Goal: Task Accomplishment & Management: Use online tool/utility

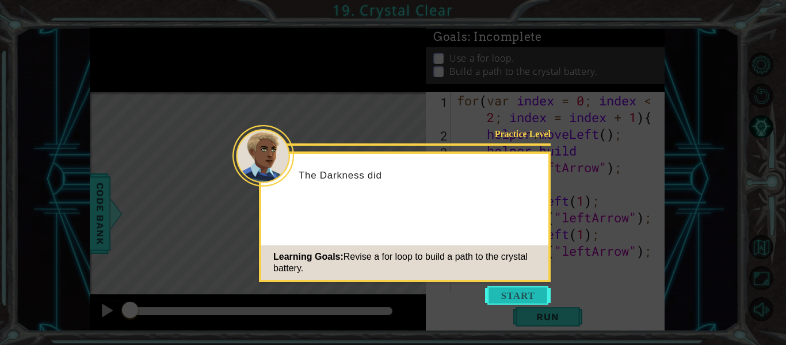
click at [540, 289] on button "Start" at bounding box center [518, 295] width 66 height 18
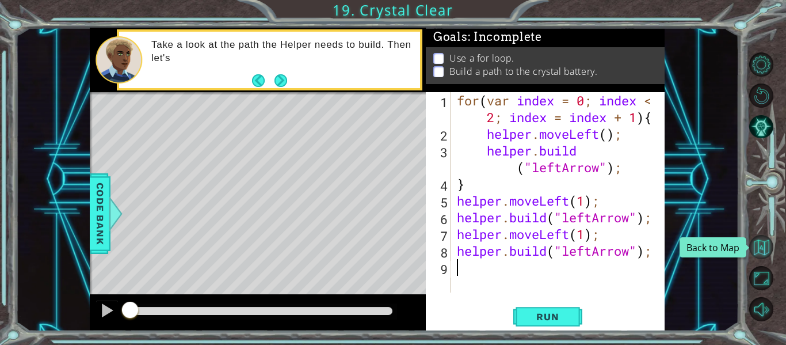
click at [768, 254] on button "Back to Map" at bounding box center [761, 247] width 24 height 24
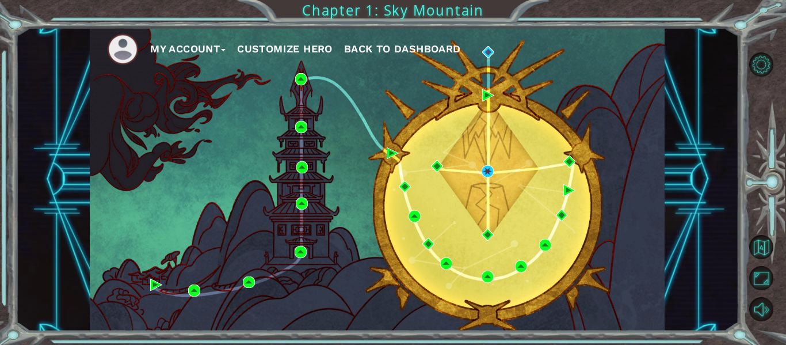
click at [480, 91] on div "My Account Customize Hero Back to Dashboard" at bounding box center [377, 179] width 575 height 303
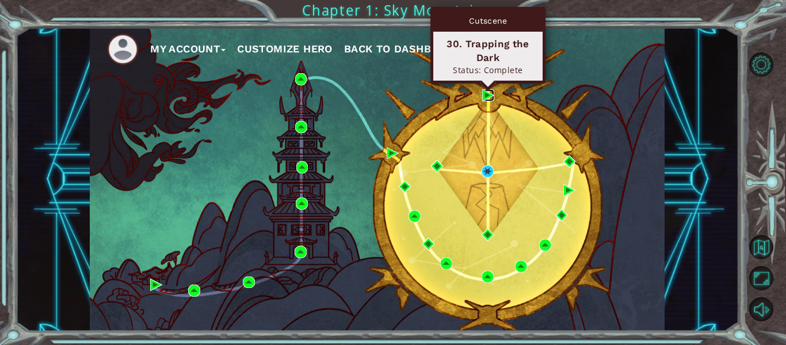
click at [485, 95] on img at bounding box center [488, 95] width 12 height 12
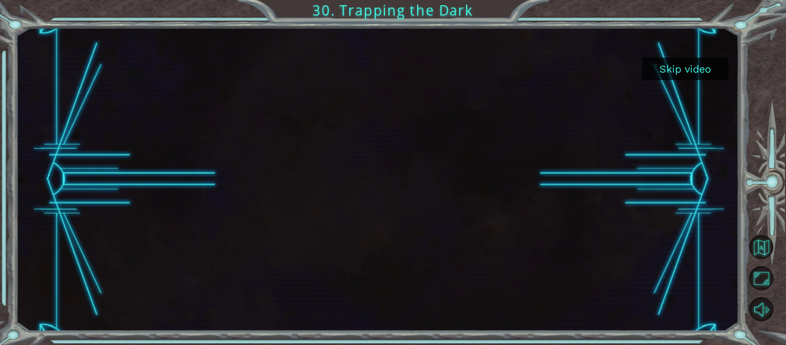
click at [695, 64] on button "Skip video" at bounding box center [685, 69] width 86 height 22
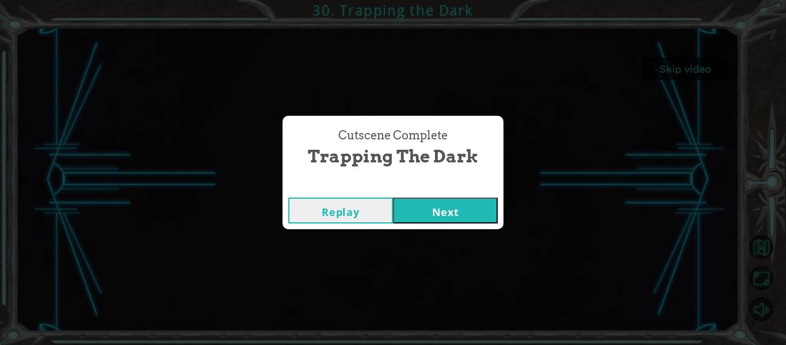
click at [472, 228] on div "Cutscene Complete Trapping the Dark Replay Next" at bounding box center [393, 172] width 786 height 345
click at [466, 205] on button "Next" at bounding box center [445, 210] width 105 height 26
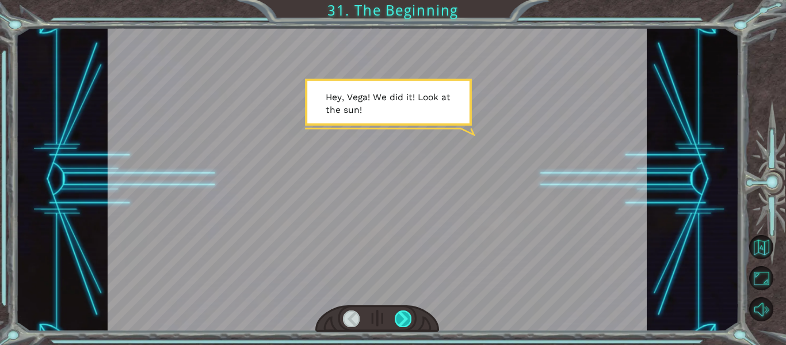
click at [395, 317] on div at bounding box center [403, 318] width 17 height 16
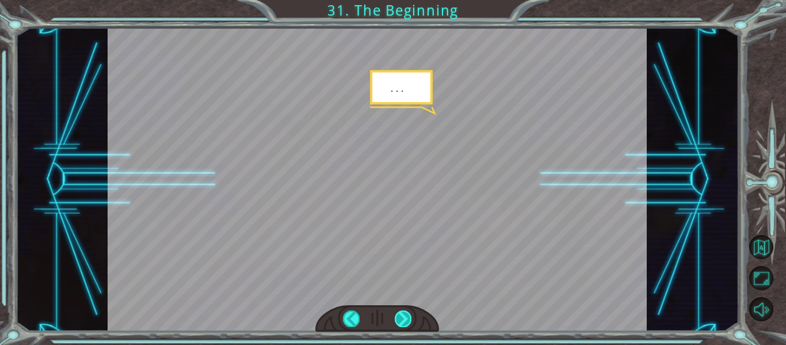
click at [408, 319] on div at bounding box center [403, 318] width 17 height 16
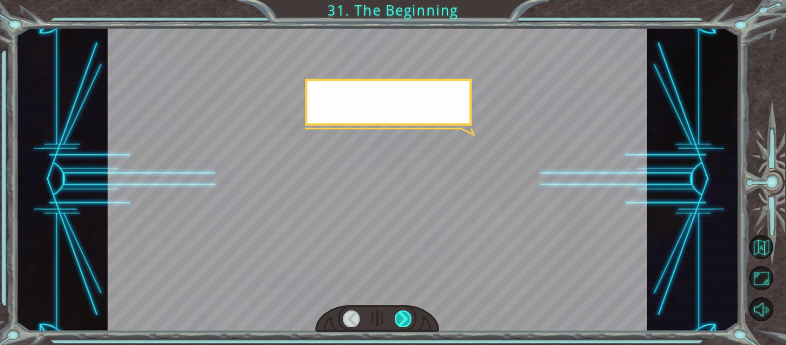
click at [408, 319] on div at bounding box center [403, 318] width 17 height 16
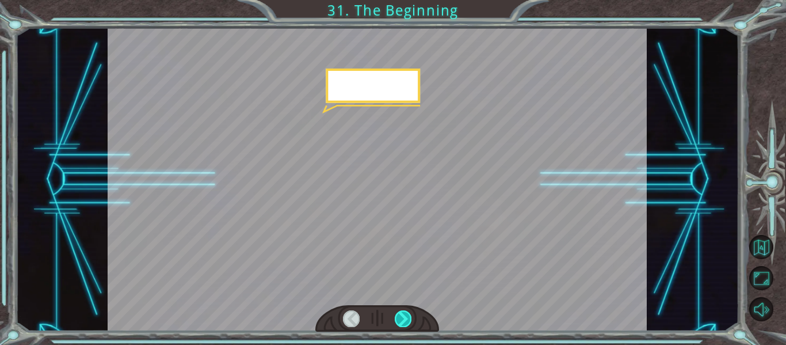
click at [408, 319] on div at bounding box center [403, 318] width 17 height 16
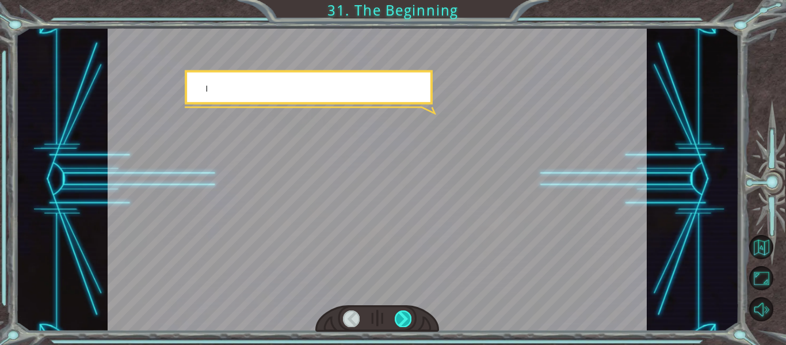
click at [408, 319] on div at bounding box center [403, 318] width 17 height 16
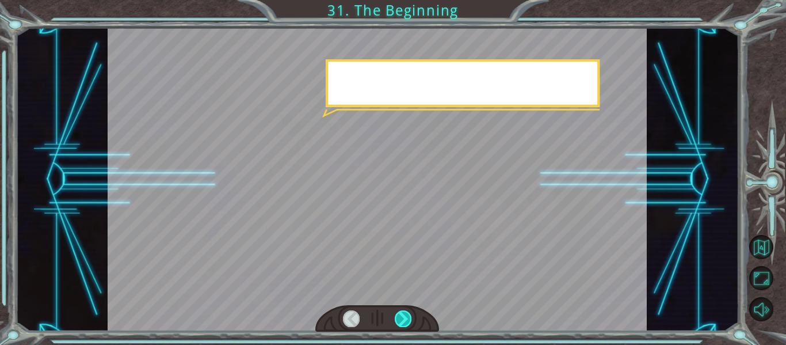
click at [408, 319] on div at bounding box center [403, 318] width 17 height 16
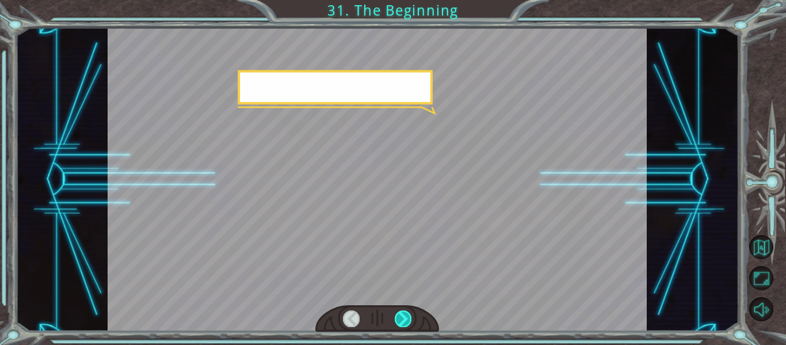
click at [408, 319] on div at bounding box center [403, 318] width 17 height 16
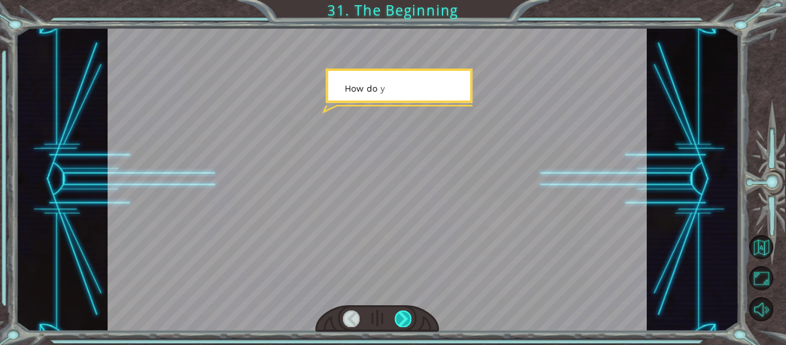
click at [408, 319] on div at bounding box center [403, 318] width 17 height 16
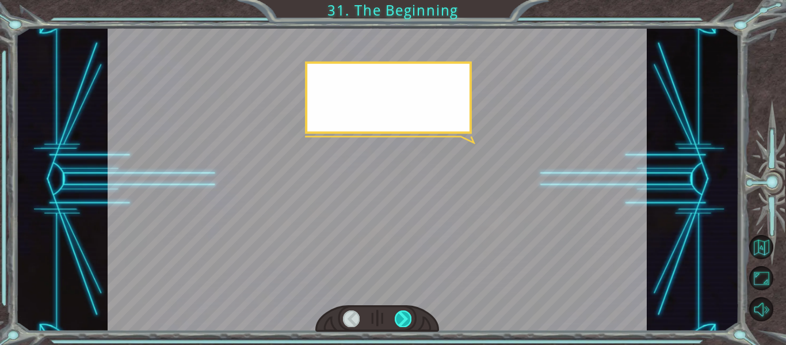
click at [408, 319] on div at bounding box center [403, 318] width 17 height 16
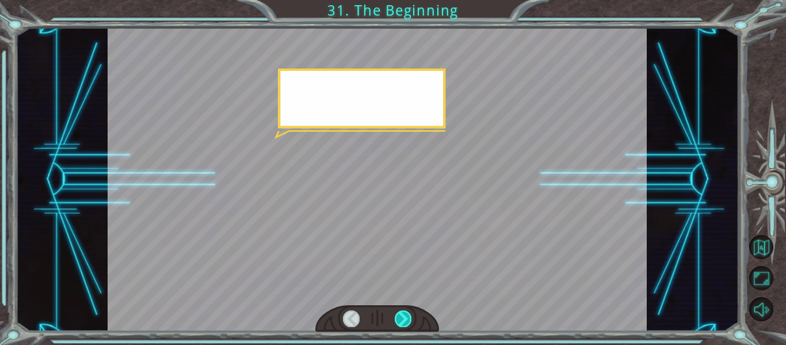
click at [408, 319] on div at bounding box center [403, 318] width 17 height 16
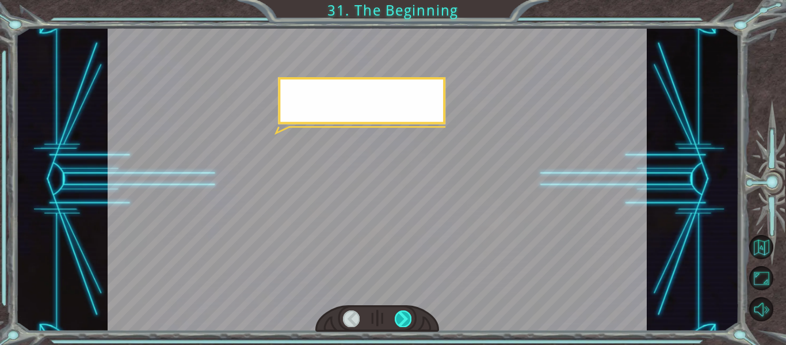
click at [408, 319] on div at bounding box center [403, 318] width 17 height 16
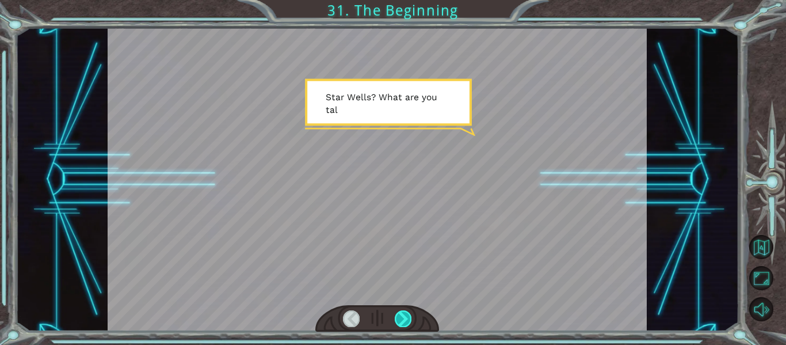
click at [408, 319] on div at bounding box center [403, 318] width 17 height 16
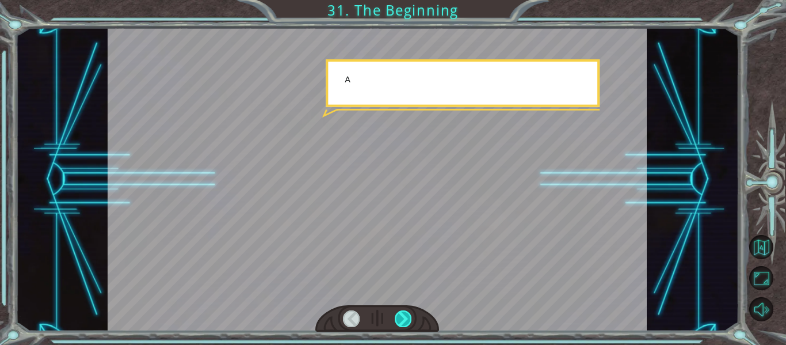
click at [408, 319] on div at bounding box center [403, 318] width 17 height 16
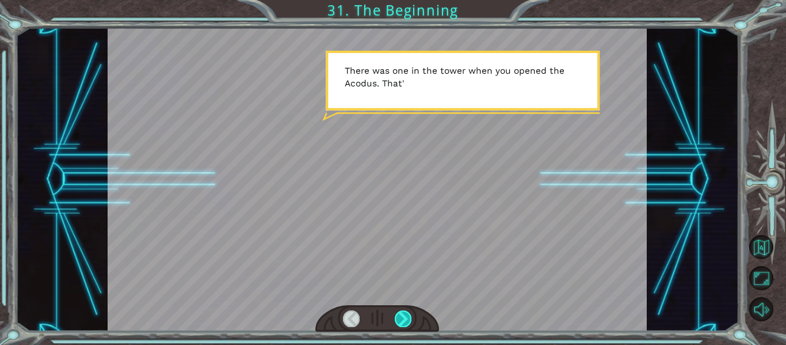
click at [401, 315] on div at bounding box center [403, 318] width 17 height 16
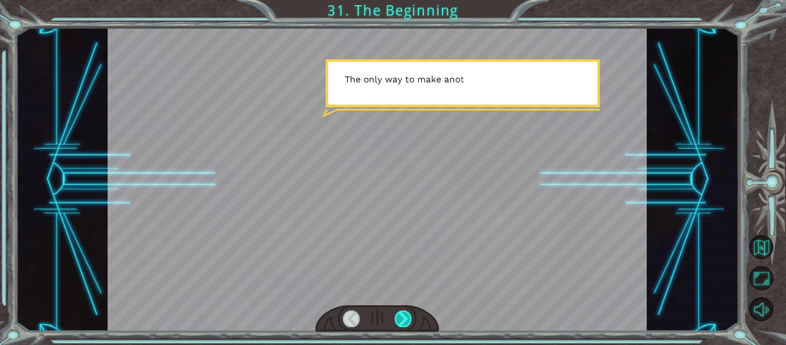
click at [401, 315] on div at bounding box center [403, 318] width 17 height 16
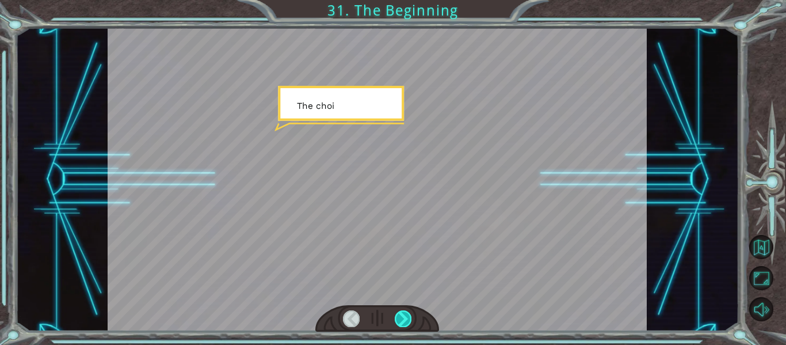
click at [401, 315] on div at bounding box center [403, 318] width 17 height 16
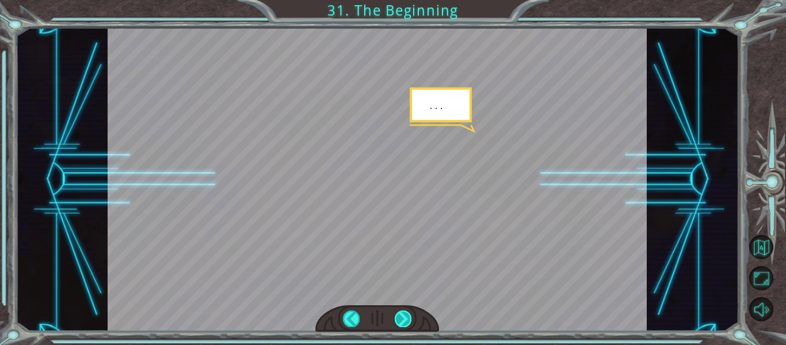
click at [401, 315] on div at bounding box center [403, 318] width 17 height 16
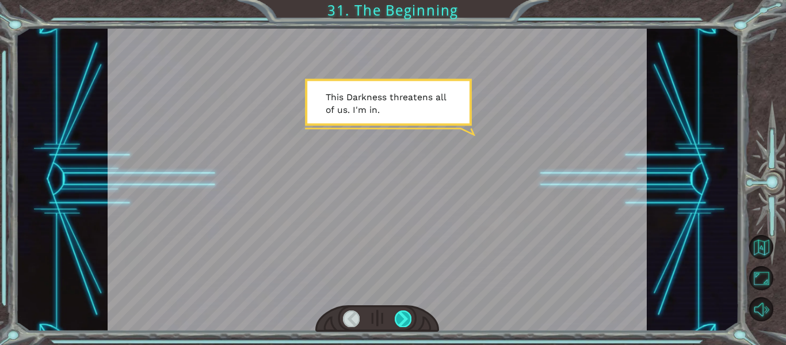
click at [401, 315] on div at bounding box center [403, 318] width 17 height 16
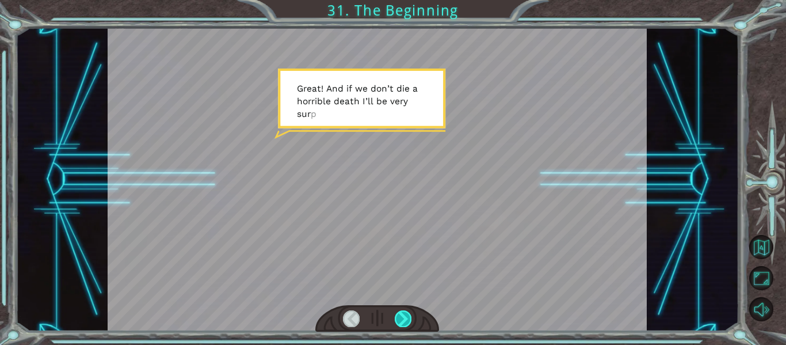
click at [401, 316] on div at bounding box center [403, 318] width 17 height 16
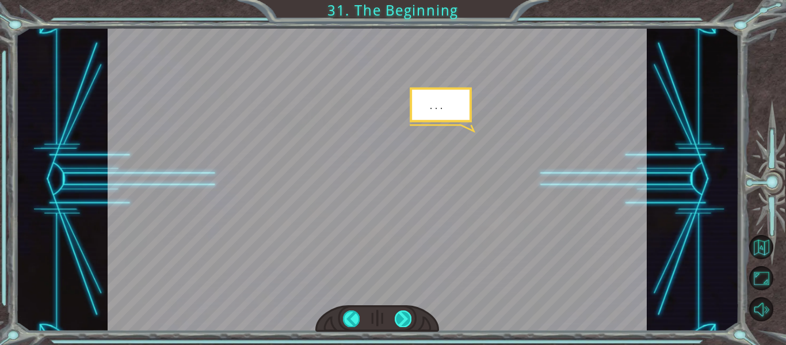
click at [401, 316] on div at bounding box center [403, 318] width 17 height 16
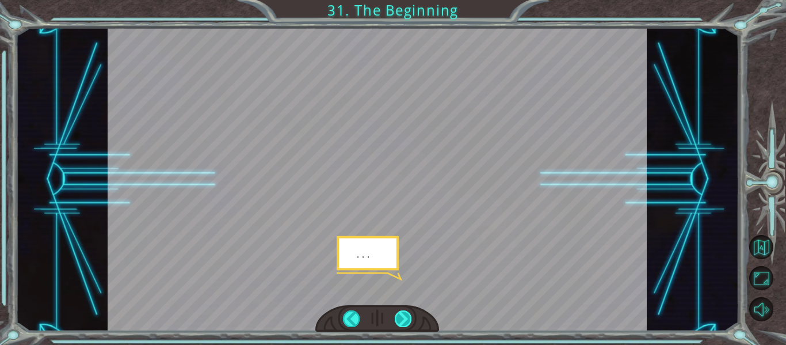
click at [401, 316] on div at bounding box center [403, 318] width 17 height 16
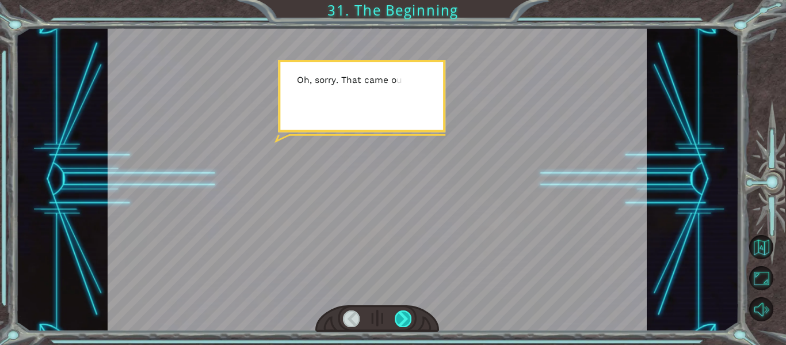
click at [401, 316] on div at bounding box center [403, 318] width 17 height 16
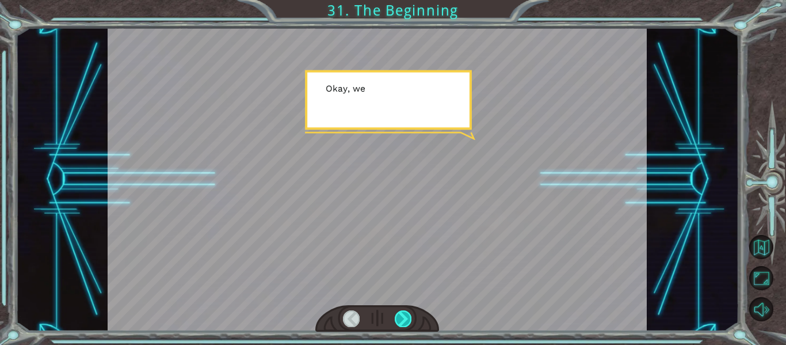
click at [401, 316] on div at bounding box center [403, 318] width 17 height 16
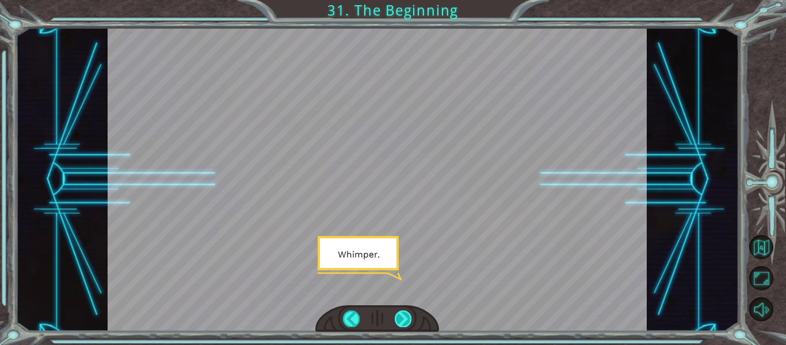
click at [401, 316] on div at bounding box center [403, 318] width 17 height 16
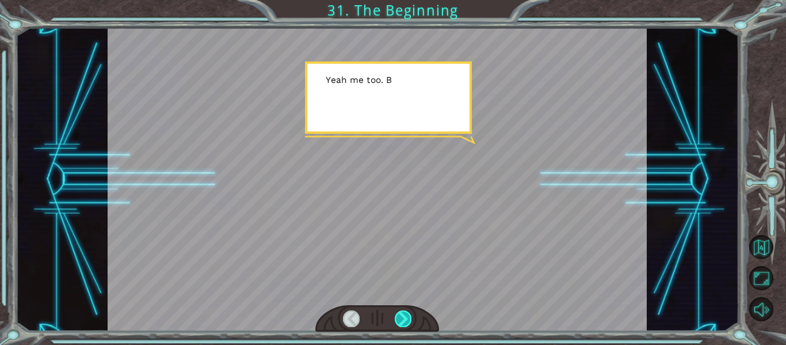
click at [401, 316] on div at bounding box center [403, 318] width 17 height 16
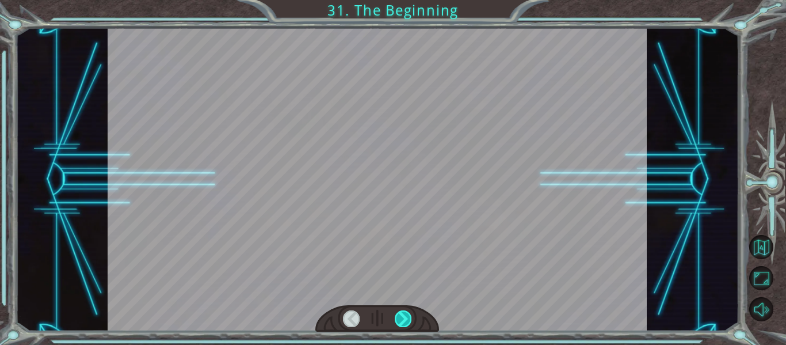
click at [401, 316] on div at bounding box center [403, 318] width 17 height 16
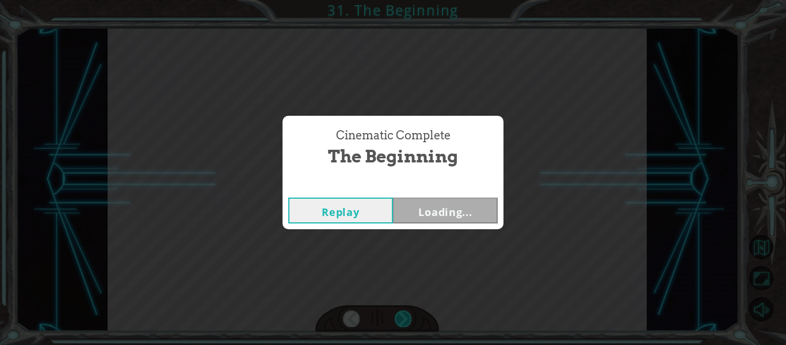
click at [401, 316] on div "Cinematic Complete The Beginning Replay Loading..." at bounding box center [393, 172] width 786 height 345
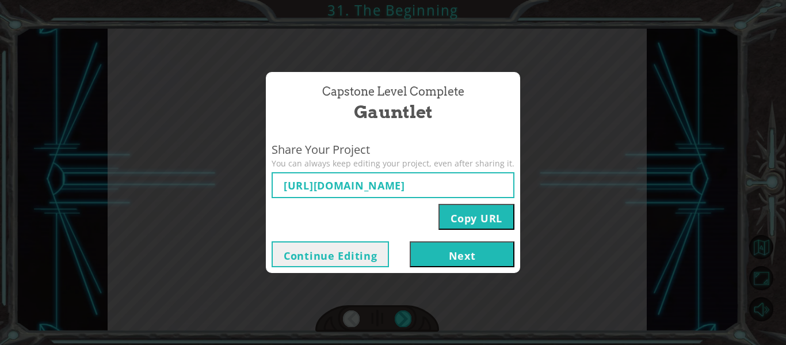
type input "[URL][DOMAIN_NAME]"
drag, startPoint x: 454, startPoint y: 255, endPoint x: 381, endPoint y: 215, distance: 83.7
click at [381, 215] on div "Capstone Level Complete Gauntlet Share Your Project You can always keep editing…" at bounding box center [393, 172] width 254 height 201
click at [580, 234] on div "Capstone Level Complete Gauntlet Share Your Project You can always keep editing…" at bounding box center [393, 172] width 786 height 345
drag, startPoint x: 437, startPoint y: 251, endPoint x: 411, endPoint y: 228, distance: 34.3
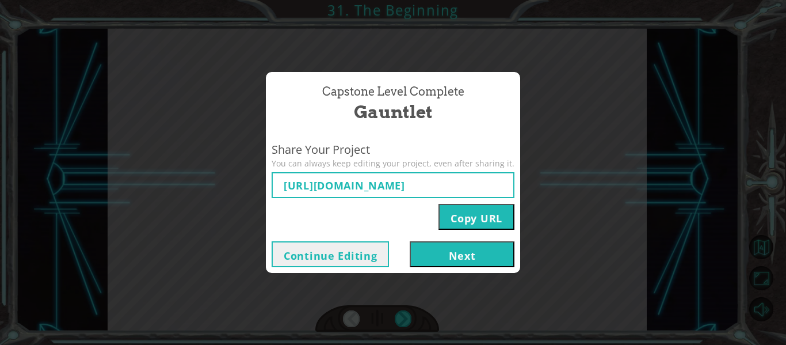
click at [411, 228] on div "Capstone Level Complete Gauntlet Share Your Project You can always keep editing…" at bounding box center [393, 172] width 254 height 201
click at [342, 253] on button "Continue Editing" at bounding box center [329, 254] width 117 height 26
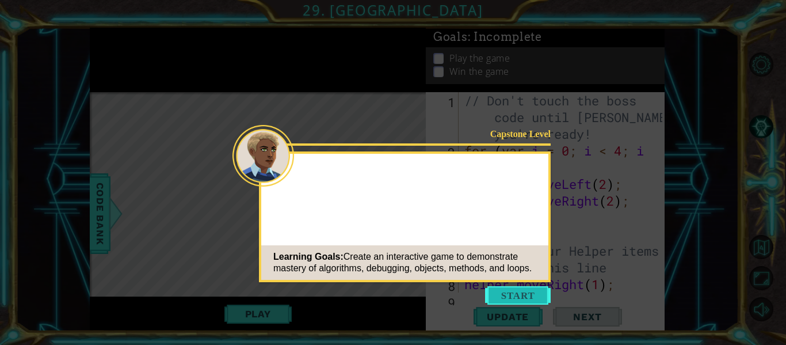
click at [527, 301] on button "Start" at bounding box center [518, 295] width 66 height 18
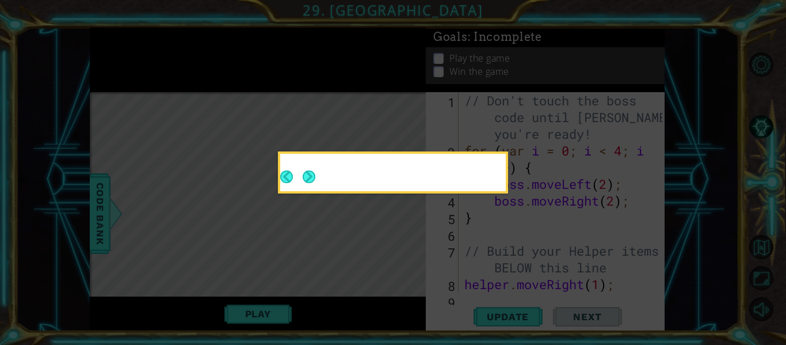
click at [496, 296] on icon at bounding box center [393, 172] width 786 height 345
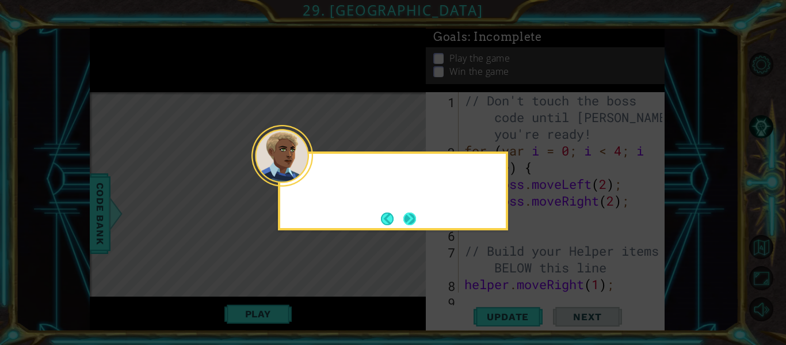
click at [412, 216] on button "Next" at bounding box center [409, 218] width 13 height 13
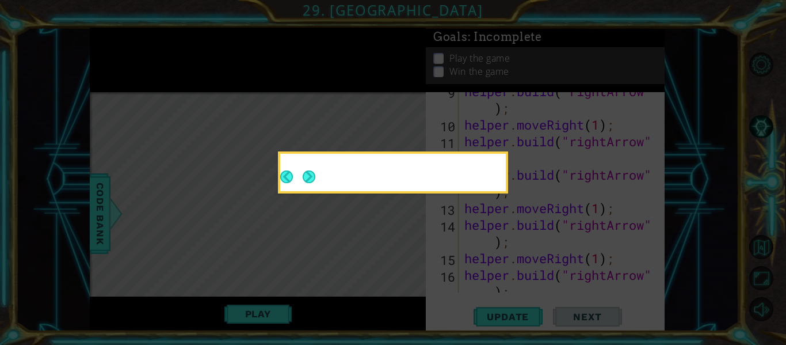
click at [315, 183] on button "Next" at bounding box center [309, 176] width 13 height 13
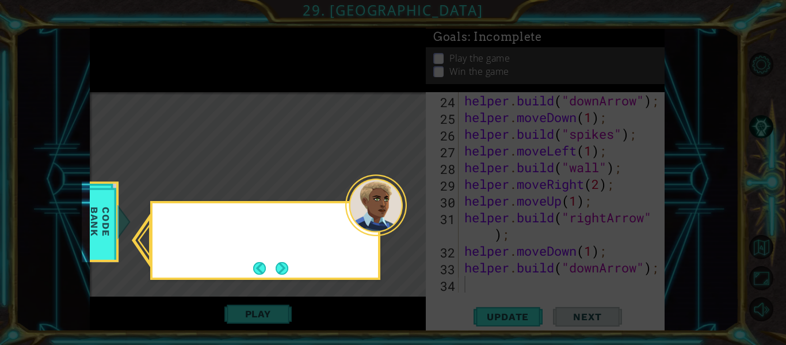
scroll to position [550, 0]
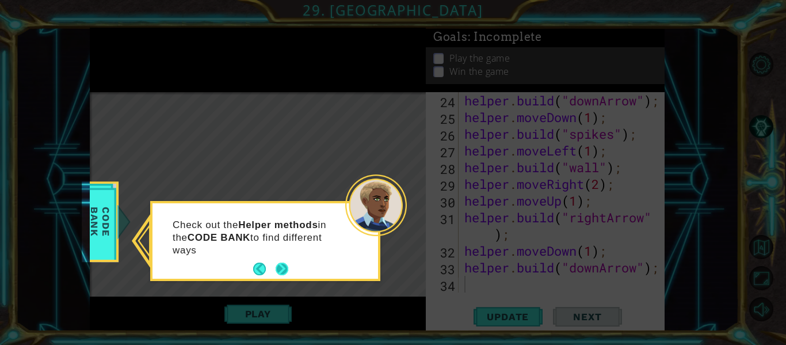
click at [282, 262] on button "Next" at bounding box center [282, 268] width 13 height 13
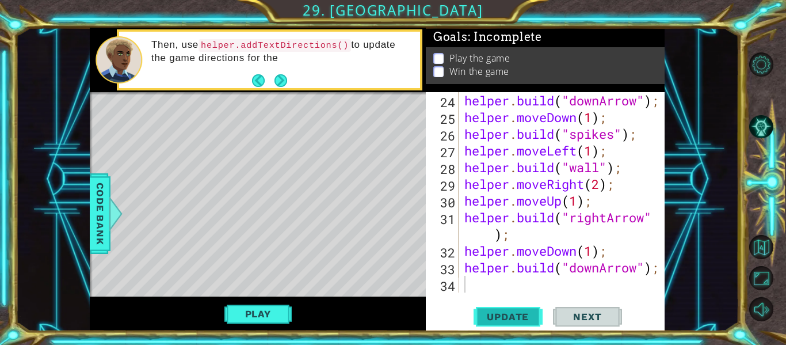
click at [508, 311] on span "Update" at bounding box center [507, 317] width 65 height 12
click at [259, 312] on button "Play" at bounding box center [257, 314] width 67 height 22
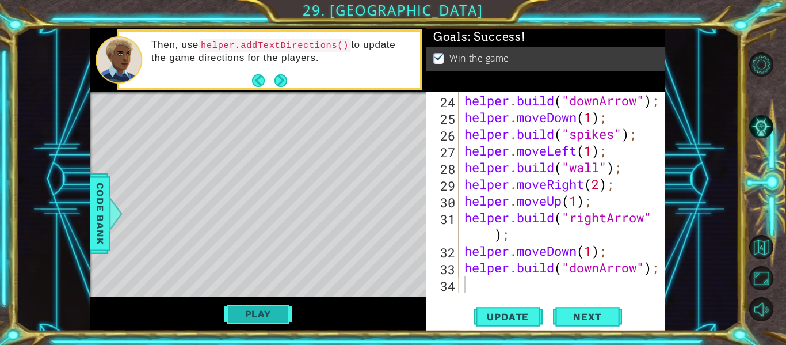
click at [262, 308] on button "Play" at bounding box center [257, 314] width 67 height 22
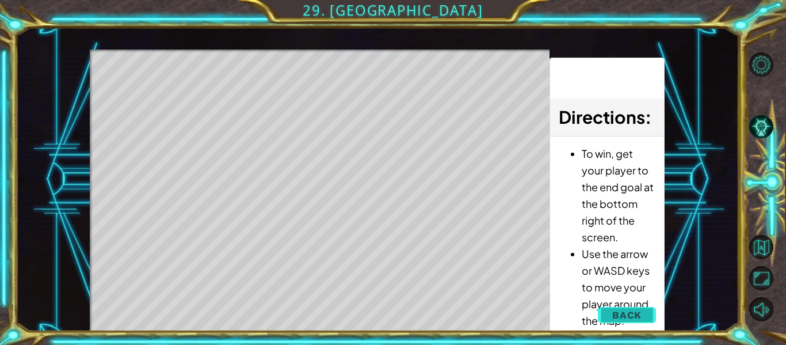
click at [645, 317] on button "Back" at bounding box center [627, 314] width 58 height 23
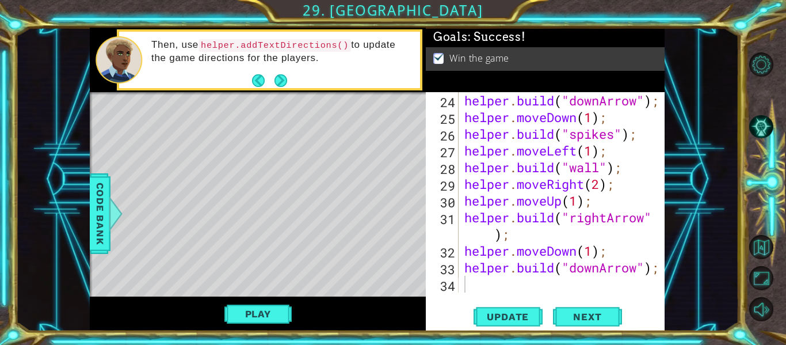
click at [477, 278] on div "helper . build ( "downArrow" ) ; helper . moveDown ( 1 ) ; helper . build ( "sp…" at bounding box center [565, 209] width 206 height 234
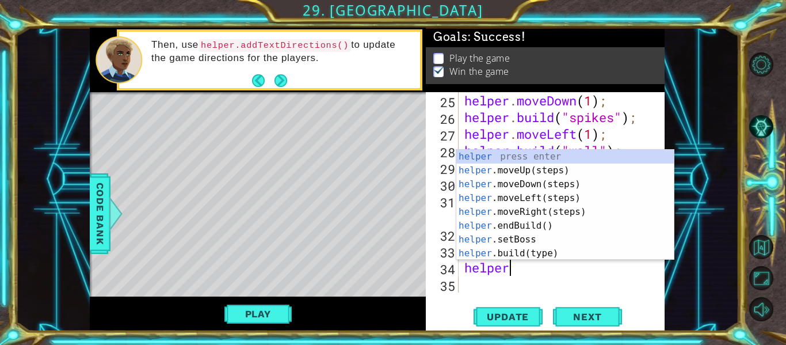
scroll to position [0, 1]
type textarea "h"
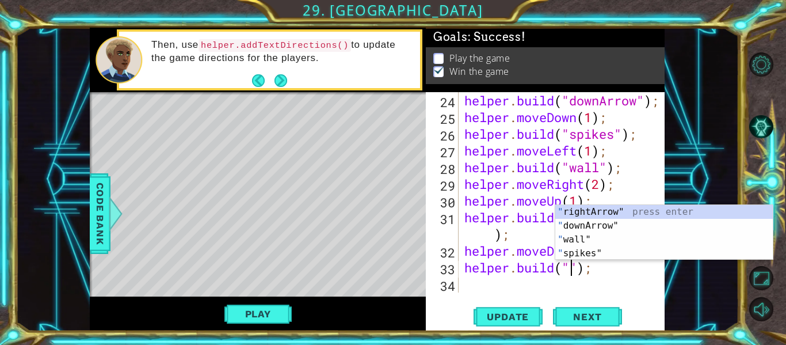
scroll to position [0, 6]
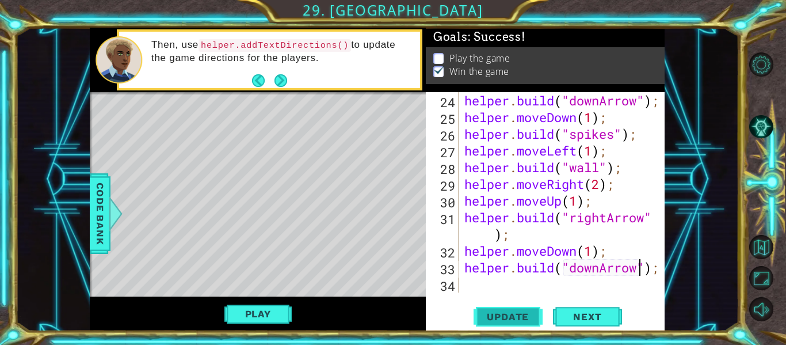
type textarea "[DOMAIN_NAME]("downArrow");"
click at [487, 314] on span "Update" at bounding box center [507, 317] width 65 height 12
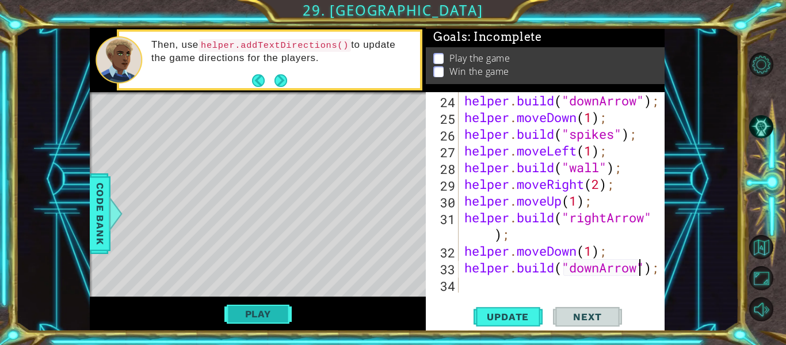
click at [269, 311] on button "Play" at bounding box center [257, 314] width 67 height 22
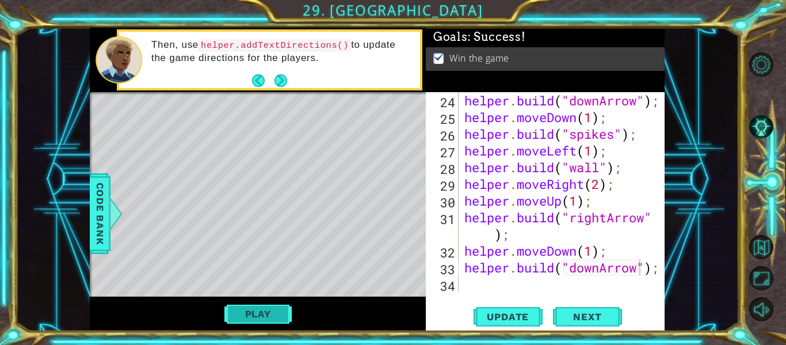
click at [245, 317] on button "Play" at bounding box center [257, 314] width 67 height 22
click at [486, 291] on div "helper . build ( "downArrow" ) ; helper . moveDown ( 1 ) ; helper . build ( "sp…" at bounding box center [565, 209] width 206 height 234
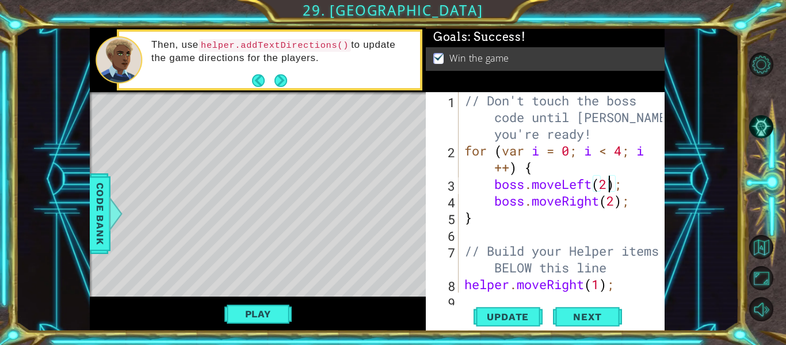
click at [606, 181] on div "// Don't touch the boss code until [PERSON_NAME] says you're ready! for ( var i…" at bounding box center [565, 234] width 206 height 284
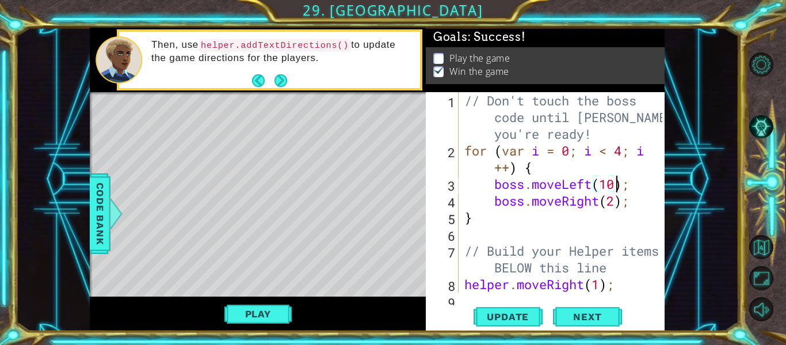
scroll to position [0, 7]
click at [615, 207] on div "// Don't touch the boss code until [PERSON_NAME] says you're ready! for ( var i…" at bounding box center [565, 234] width 206 height 284
type textarea "boss.moveRight(100);"
click at [509, 306] on button "Update" at bounding box center [507, 317] width 69 height 24
click at [252, 301] on div "Play" at bounding box center [258, 313] width 336 height 35
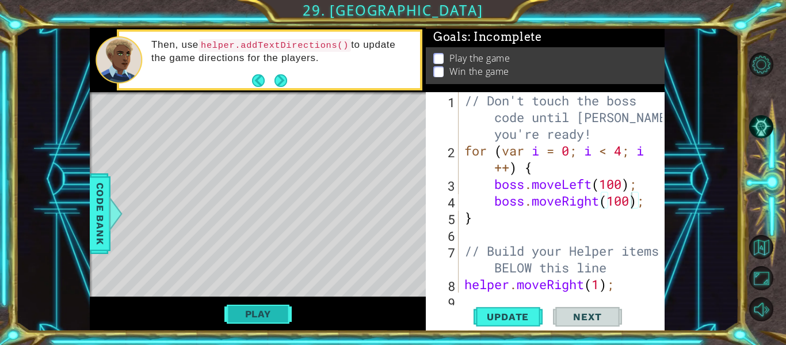
click at [251, 317] on button "Play" at bounding box center [257, 314] width 67 height 22
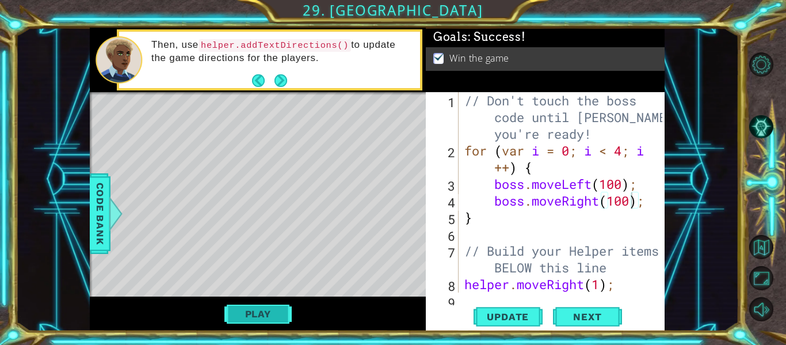
click at [264, 312] on button "Play" at bounding box center [257, 314] width 67 height 22
click at [259, 309] on button "Play" at bounding box center [257, 314] width 67 height 22
click at [272, 306] on button "Play" at bounding box center [257, 314] width 67 height 22
click at [268, 308] on button "Play" at bounding box center [257, 314] width 67 height 22
click at [272, 318] on button "Play" at bounding box center [257, 314] width 67 height 22
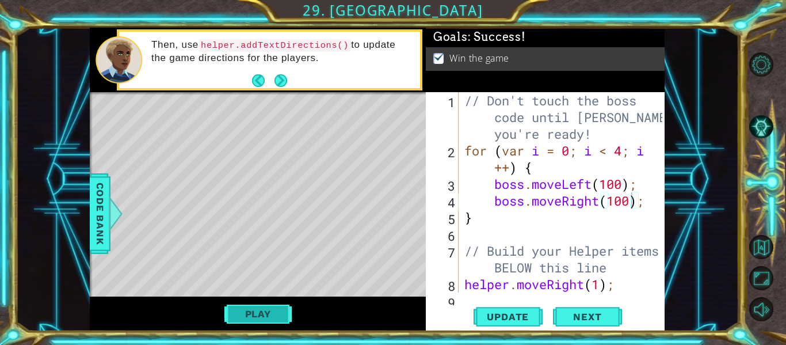
click at [264, 303] on button "Play" at bounding box center [257, 314] width 67 height 22
click at [247, 319] on button "Play" at bounding box center [257, 314] width 67 height 22
click at [277, 305] on button "Play" at bounding box center [257, 314] width 67 height 22
click at [273, 309] on button "Play" at bounding box center [257, 314] width 67 height 22
click at [461, 300] on div "boss.moveRight(100); 1 2 3 4 5 6 7 8 9 // Don't touch the boss code until [PERS…" at bounding box center [545, 211] width 239 height 239
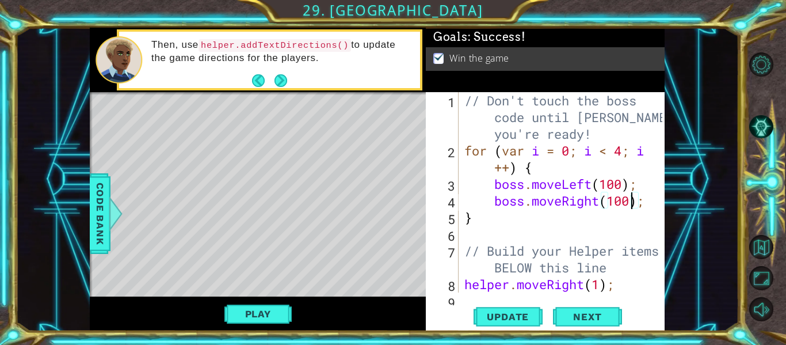
click at [466, 296] on div "boss.moveRight(100); 1 2 3 4 5 6 7 8 9 // Don't touch the boss code until [PERS…" at bounding box center [545, 211] width 239 height 239
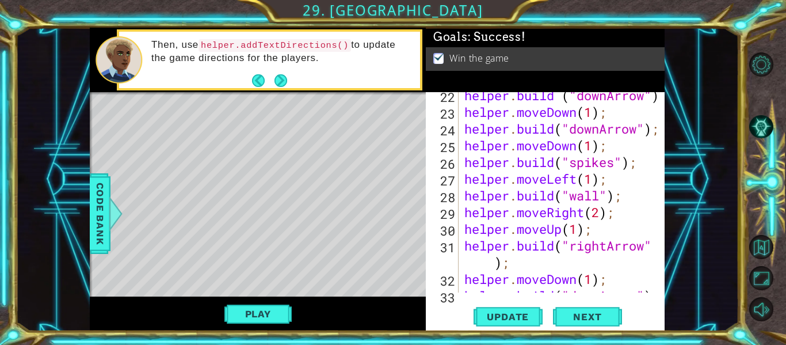
scroll to position [550, 0]
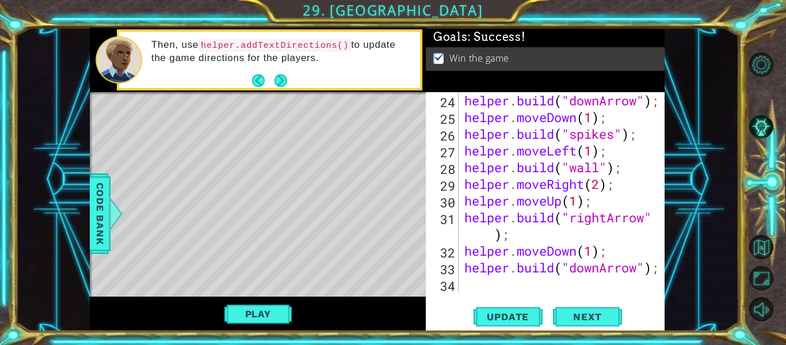
click at [464, 284] on div "helper . build ( "downArrow" ) ; helper . moveDown ( 1 ) ; helper . build ( "sp…" at bounding box center [565, 209] width 206 height 234
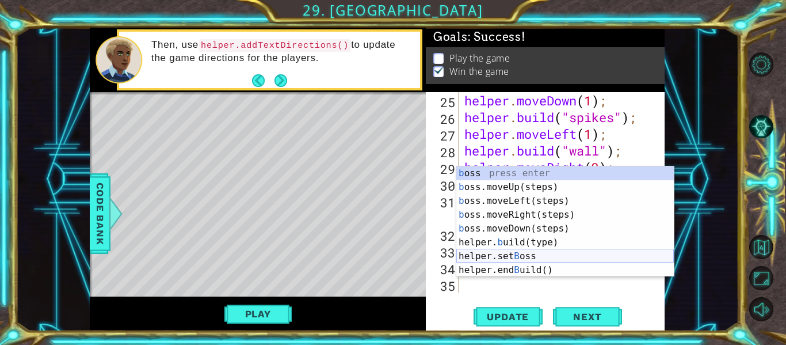
click at [499, 257] on div "b oss press enter b oss.moveUp(steps) press enter b oss.moveLeft(steps) press e…" at bounding box center [564, 235] width 217 height 138
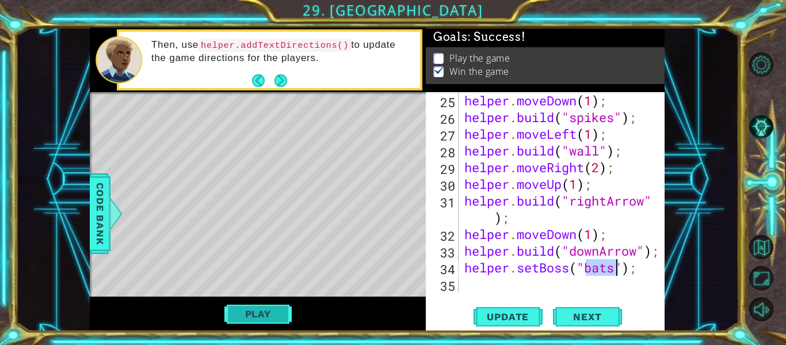
type textarea "helper.setBoss("bats");"
click at [276, 311] on button "Play" at bounding box center [257, 314] width 67 height 22
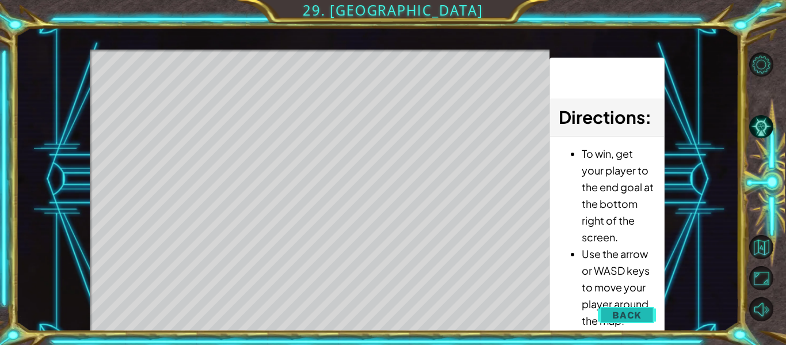
click at [609, 315] on button "Back" at bounding box center [627, 314] width 58 height 23
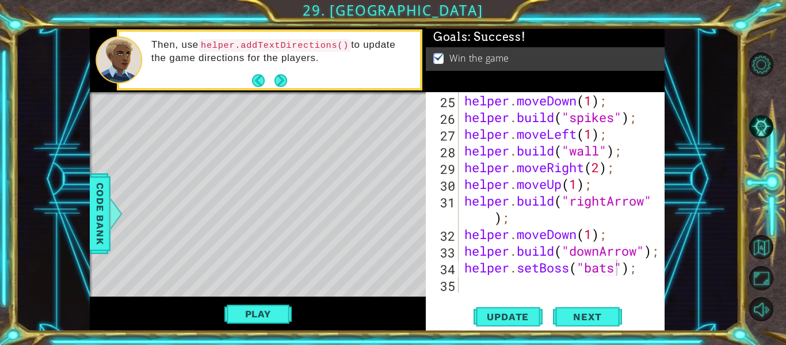
click at [616, 276] on div "helper . moveDown ( 1 ) ; helper . build ( "spikes" ) ; helper . moveLeft ( 1 )…" at bounding box center [565, 209] width 206 height 234
click at [617, 268] on div "helper . moveDown ( 1 ) ; helper . build ( "spikes" ) ; helper . moveLeft ( 1 )…" at bounding box center [565, 209] width 206 height 234
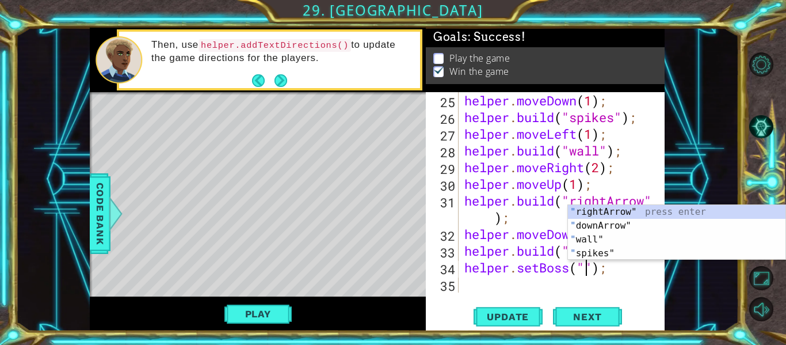
scroll to position [0, 6]
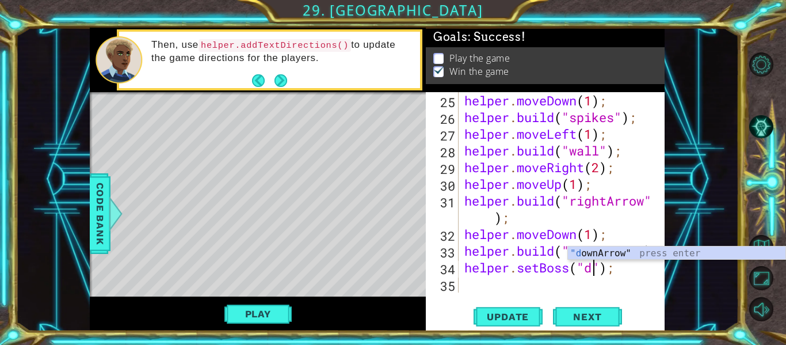
type textarea "helper.setBoss("");"
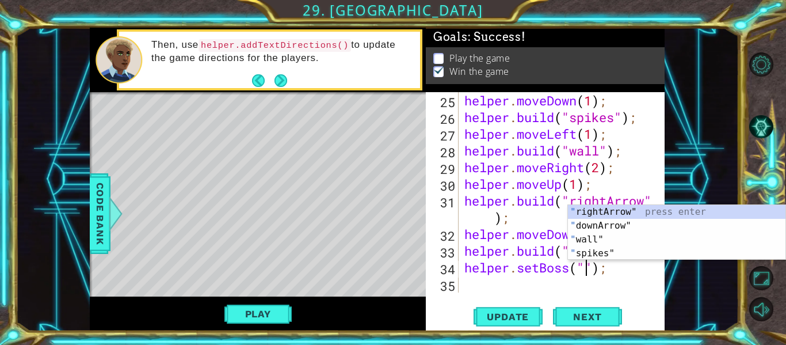
scroll to position [0, 6]
click at [623, 283] on div "helper . moveDown ( 1 ) ; helper . build ( "spikes" ) ; helper . moveLeft ( 1 )…" at bounding box center [565, 209] width 206 height 234
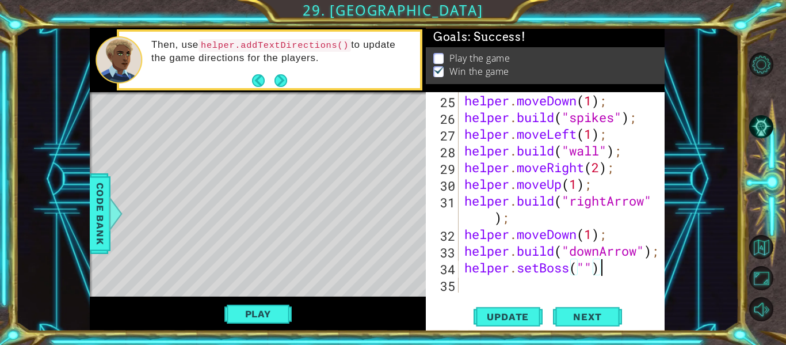
scroll to position [567, 0]
type textarea "helper.setBoss("dragon");"
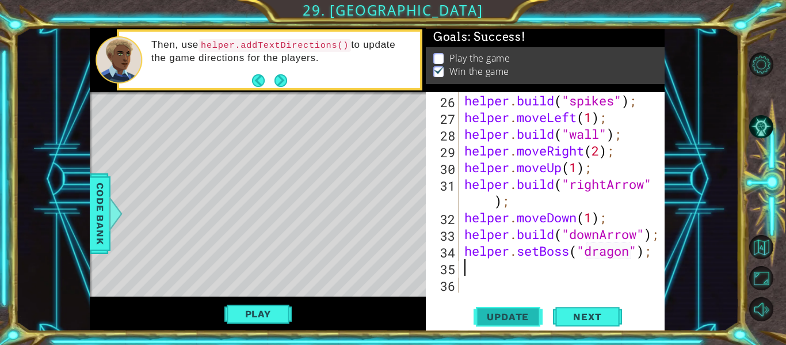
click at [507, 307] on button "Update" at bounding box center [507, 317] width 69 height 24
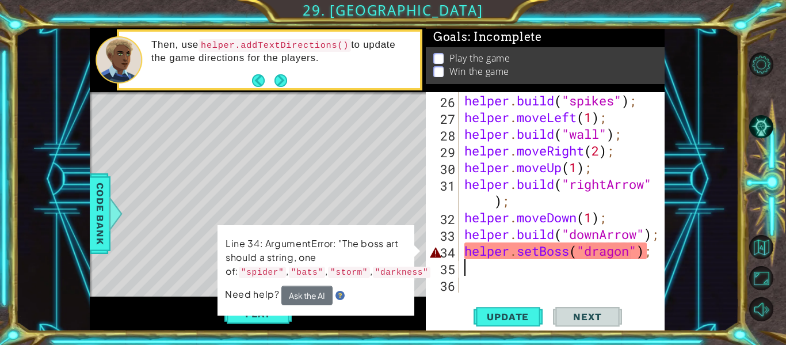
click at [627, 257] on div "helper . build ( "spikes" ) ; helper . moveLeft ( 1 ) ; helper . build ( "wall"…" at bounding box center [565, 209] width 206 height 234
click at [633, 259] on div "helper . build ( "spikes" ) ; helper . moveLeft ( 1 ) ; helper . build ( "wall"…" at bounding box center [565, 209] width 206 height 234
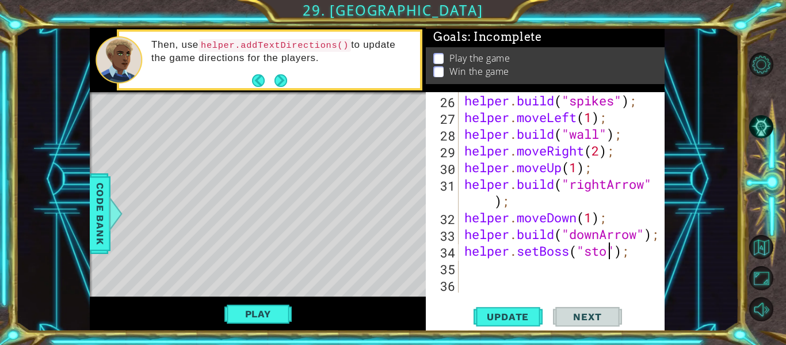
scroll to position [0, 7]
type textarea "helper.setBoss("storm");"
click at [529, 315] on span "Update" at bounding box center [507, 317] width 65 height 12
click at [273, 317] on button "Play" at bounding box center [257, 314] width 67 height 22
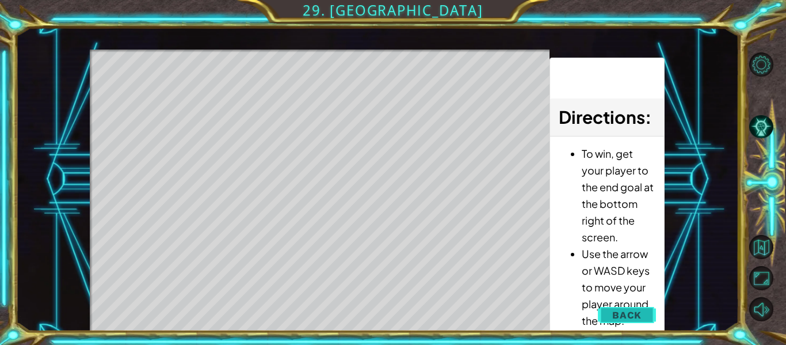
click at [623, 305] on button "Back" at bounding box center [627, 314] width 58 height 23
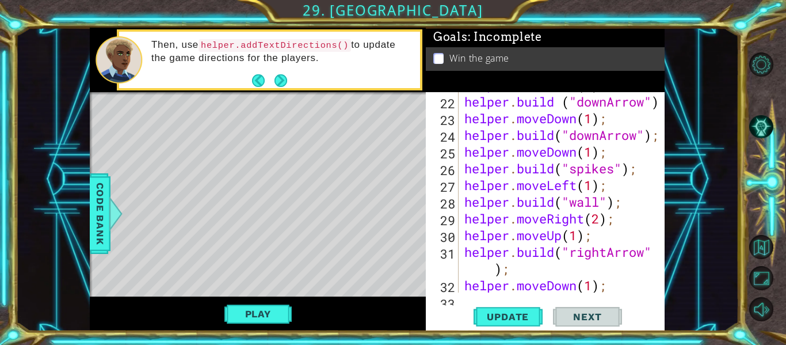
scroll to position [527, 0]
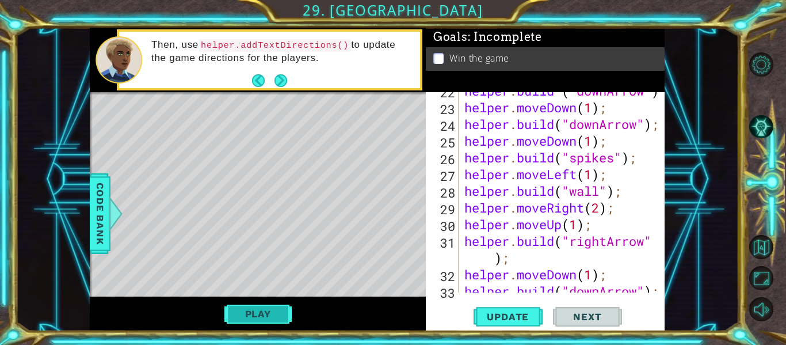
click at [261, 311] on button "Play" at bounding box center [257, 314] width 67 height 22
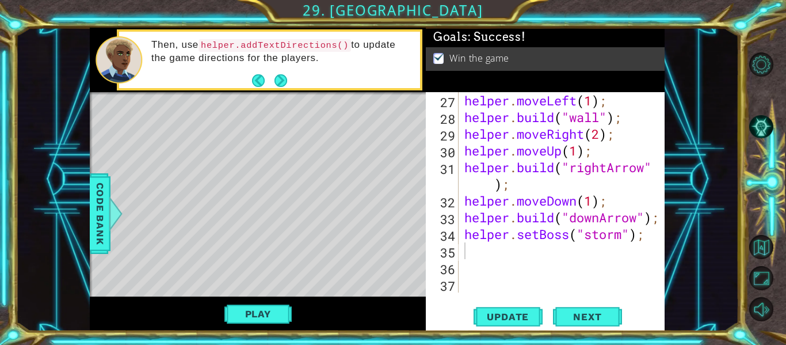
scroll to position [600, 0]
click at [473, 251] on div "helper . moveLeft ( 1 ) ; helper . build ( "wall" ) ; helper . moveRight ( 2 ) …" at bounding box center [565, 209] width 206 height 234
click at [97, 220] on span "Code Bank" at bounding box center [100, 213] width 18 height 70
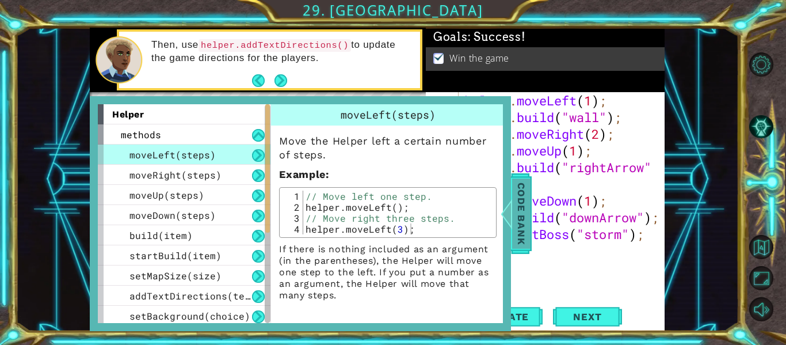
click at [526, 221] on span "Code Bank" at bounding box center [521, 213] width 18 height 70
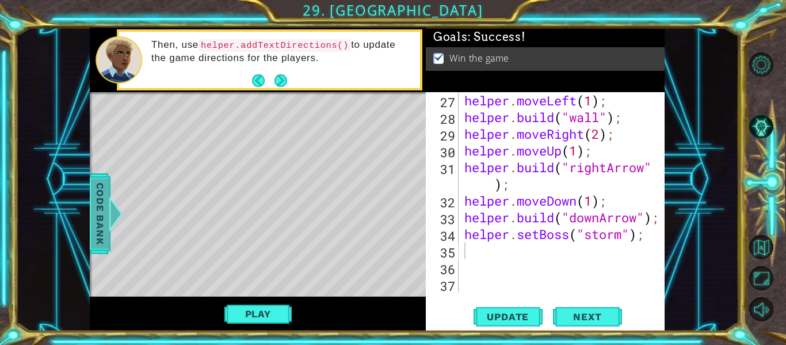
click at [114, 201] on div at bounding box center [116, 213] width 14 height 35
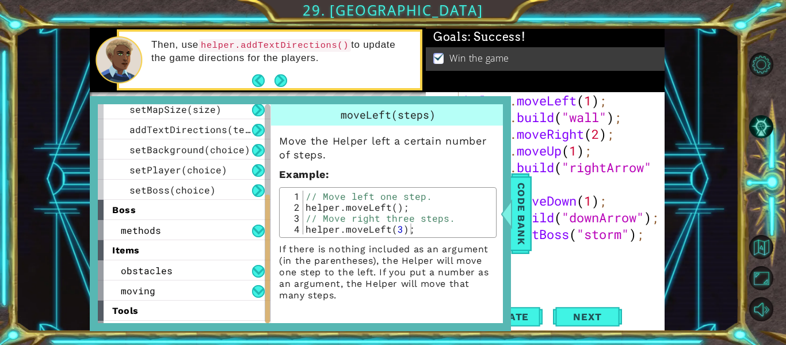
scroll to position [184, 0]
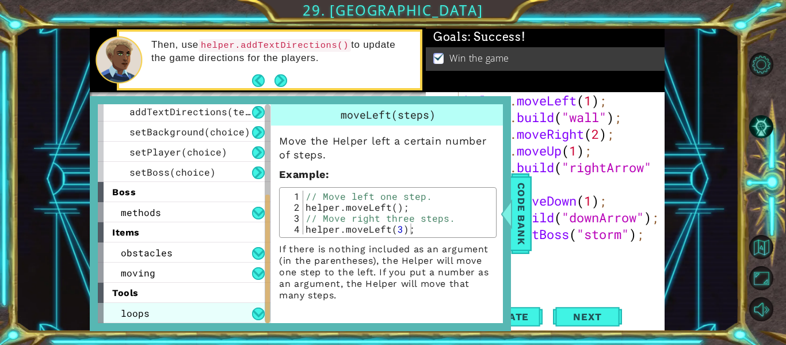
click at [162, 311] on div "loops" at bounding box center [184, 313] width 173 height 20
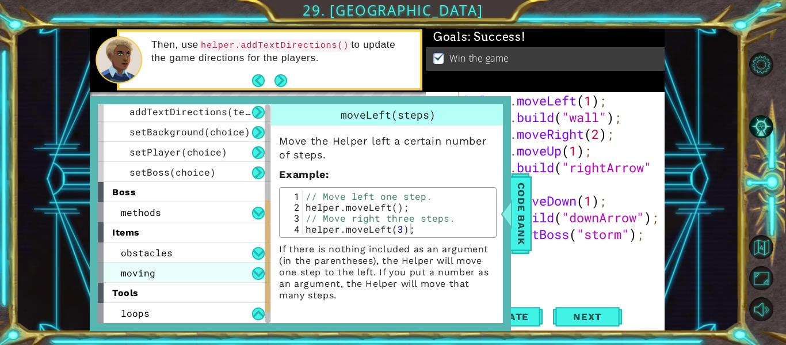
click at [221, 269] on div "moving" at bounding box center [184, 272] width 173 height 20
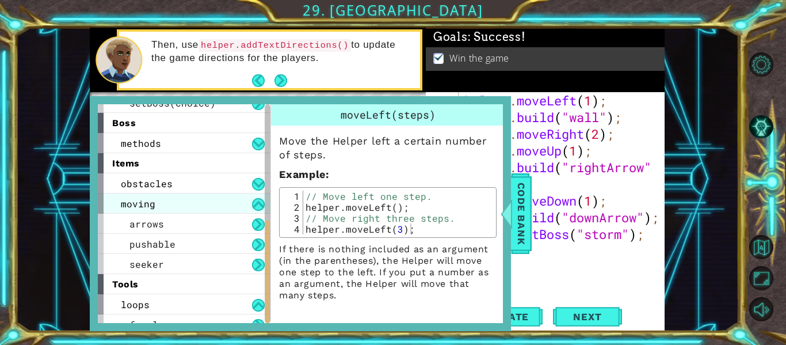
scroll to position [265, 0]
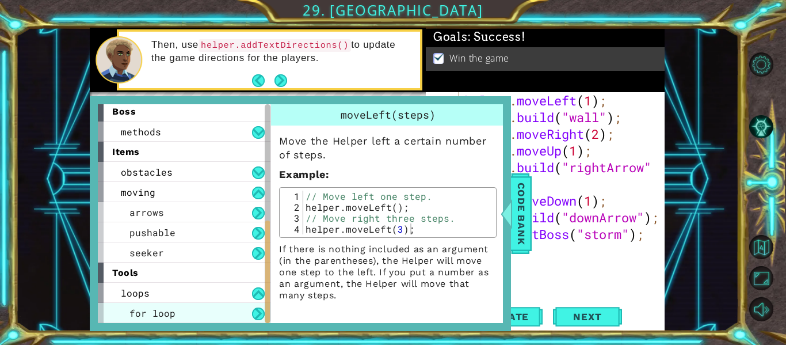
click at [201, 314] on div "for loop" at bounding box center [184, 313] width 173 height 20
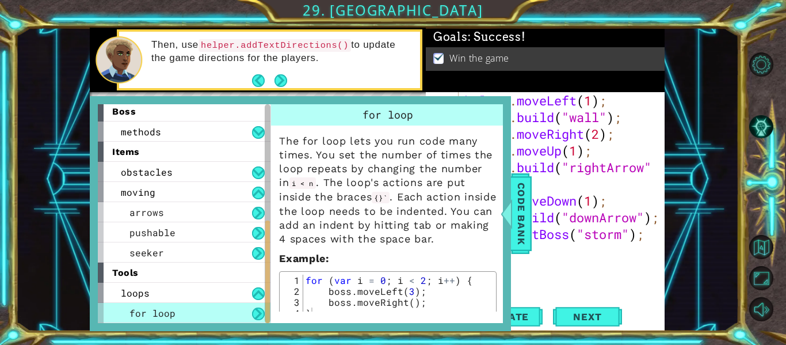
scroll to position [16, 0]
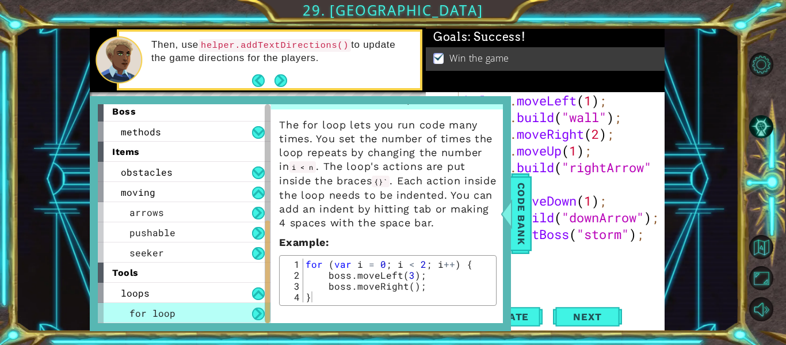
type textarea "for (var i = 0; i < 2; i++) {"
drag, startPoint x: 306, startPoint y: 265, endPoint x: 468, endPoint y: 262, distance: 162.2
click at [468, 262] on div "for ( var i = 0 ; i < 2 ; i ++ ) { boss . moveLeft ( 3 ) ; boss . moveRight ( )…" at bounding box center [398, 291] width 190 height 66
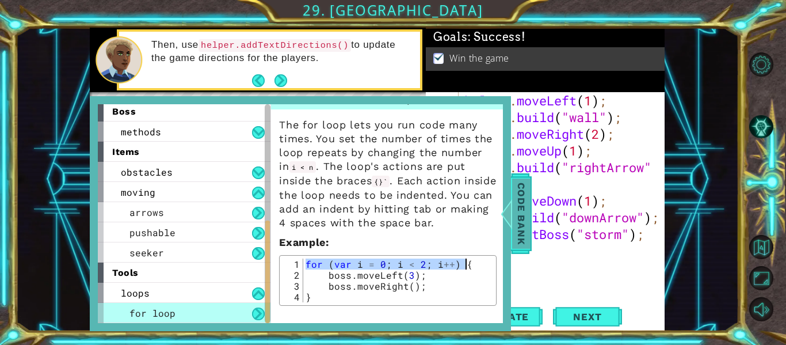
click at [519, 201] on span "Code Bank" at bounding box center [521, 213] width 18 height 70
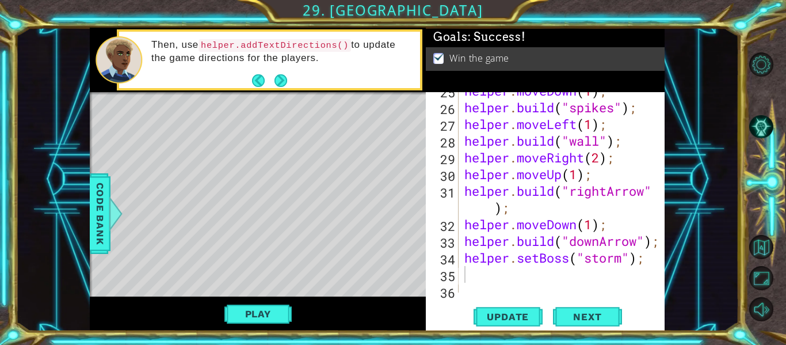
scroll to position [600, 0]
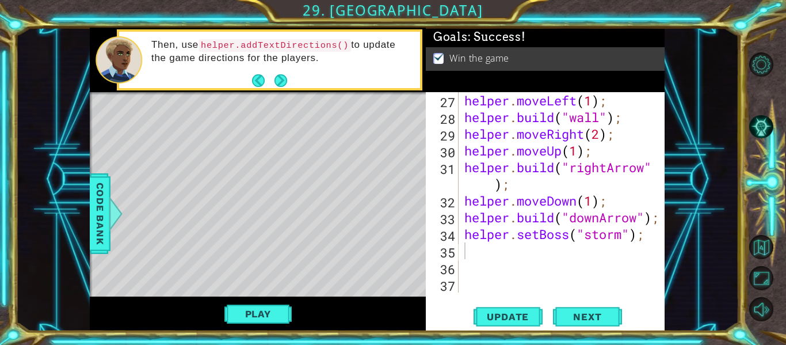
click at [476, 257] on div "helper . moveLeft ( 1 ) ; helper . build ( "wall" ) ; helper . moveRight ( 2 ) …" at bounding box center [565, 209] width 206 height 234
click at [284, 309] on button "Play" at bounding box center [257, 314] width 67 height 22
click at [241, 308] on button "Play" at bounding box center [257, 314] width 67 height 22
click at [281, 314] on button "Play" at bounding box center [257, 314] width 67 height 22
click at [253, 316] on button "Play" at bounding box center [257, 314] width 67 height 22
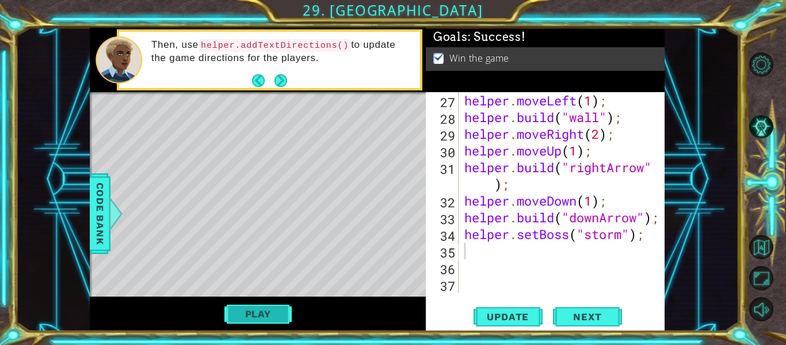
click at [248, 313] on button "Play" at bounding box center [257, 314] width 67 height 22
click at [277, 314] on button "Play" at bounding box center [257, 314] width 67 height 22
click at [282, 315] on button "Play" at bounding box center [257, 314] width 67 height 22
click at [269, 311] on button "Play" at bounding box center [257, 314] width 67 height 22
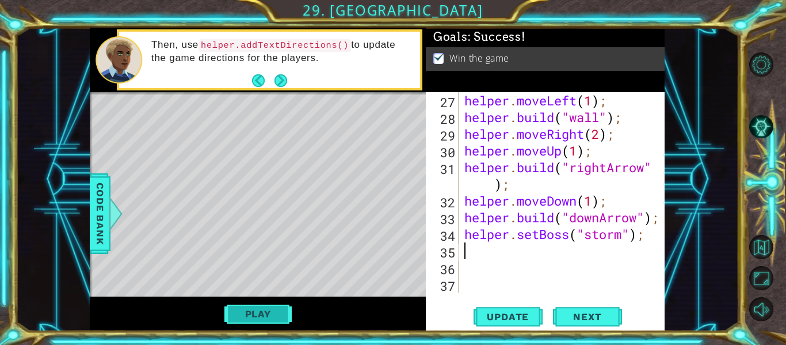
click at [250, 319] on button "Play" at bounding box center [257, 314] width 67 height 22
click at [273, 315] on button "Play" at bounding box center [257, 314] width 67 height 22
click at [257, 317] on button "Play" at bounding box center [257, 314] width 67 height 22
click at [265, 310] on button "Play" at bounding box center [257, 314] width 67 height 22
click at [266, 309] on button "Play" at bounding box center [257, 314] width 67 height 22
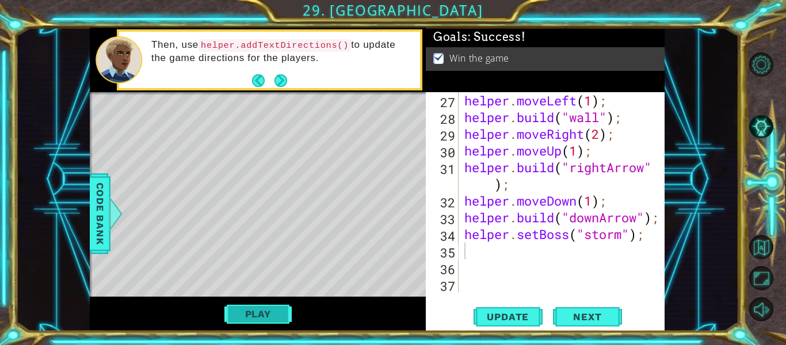
click at [266, 309] on button "Play" at bounding box center [257, 314] width 67 height 22
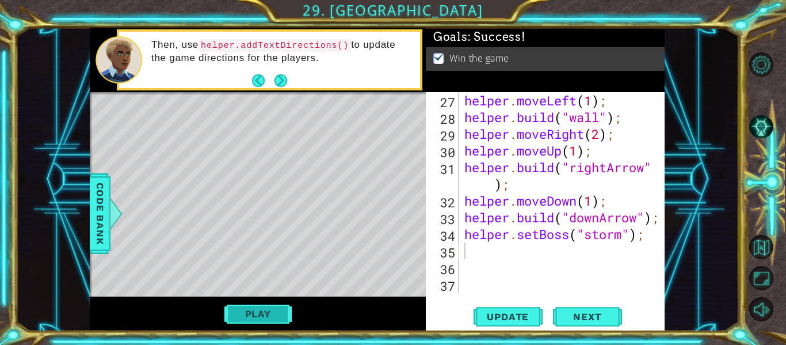
click at [266, 309] on button "Play" at bounding box center [257, 314] width 67 height 22
click at [266, 308] on button "Play" at bounding box center [257, 314] width 67 height 22
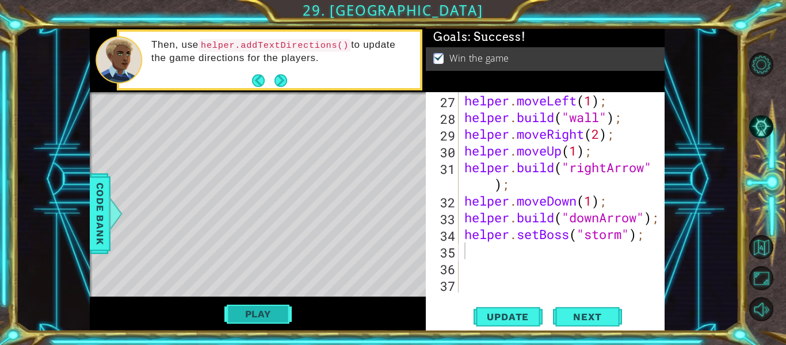
click at [266, 308] on div "helper methods moveLeft(steps) moveRight(steps) moveUp(steps) moveDown(steps) b…" at bounding box center [377, 179] width 575 height 303
click at [266, 308] on button "Play" at bounding box center [257, 314] width 67 height 22
click at [266, 308] on div "helper methods moveLeft(steps) moveRight(steps) moveUp(steps) moveDown(steps) b…" at bounding box center [377, 179] width 575 height 303
click at [266, 308] on button "Play" at bounding box center [257, 314] width 67 height 22
